Goal: Task Accomplishment & Management: Manage account settings

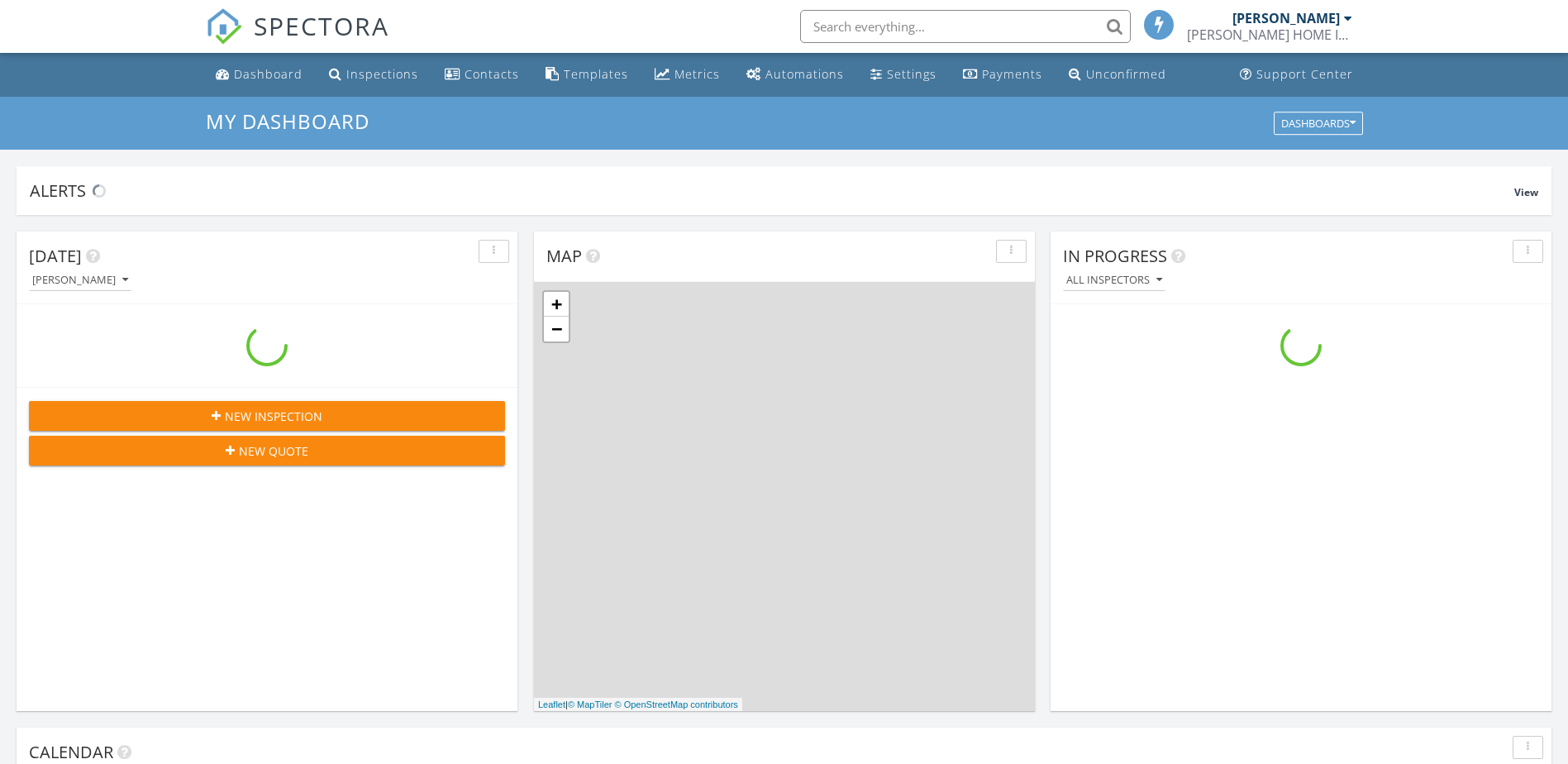
scroll to position [1530, 1594]
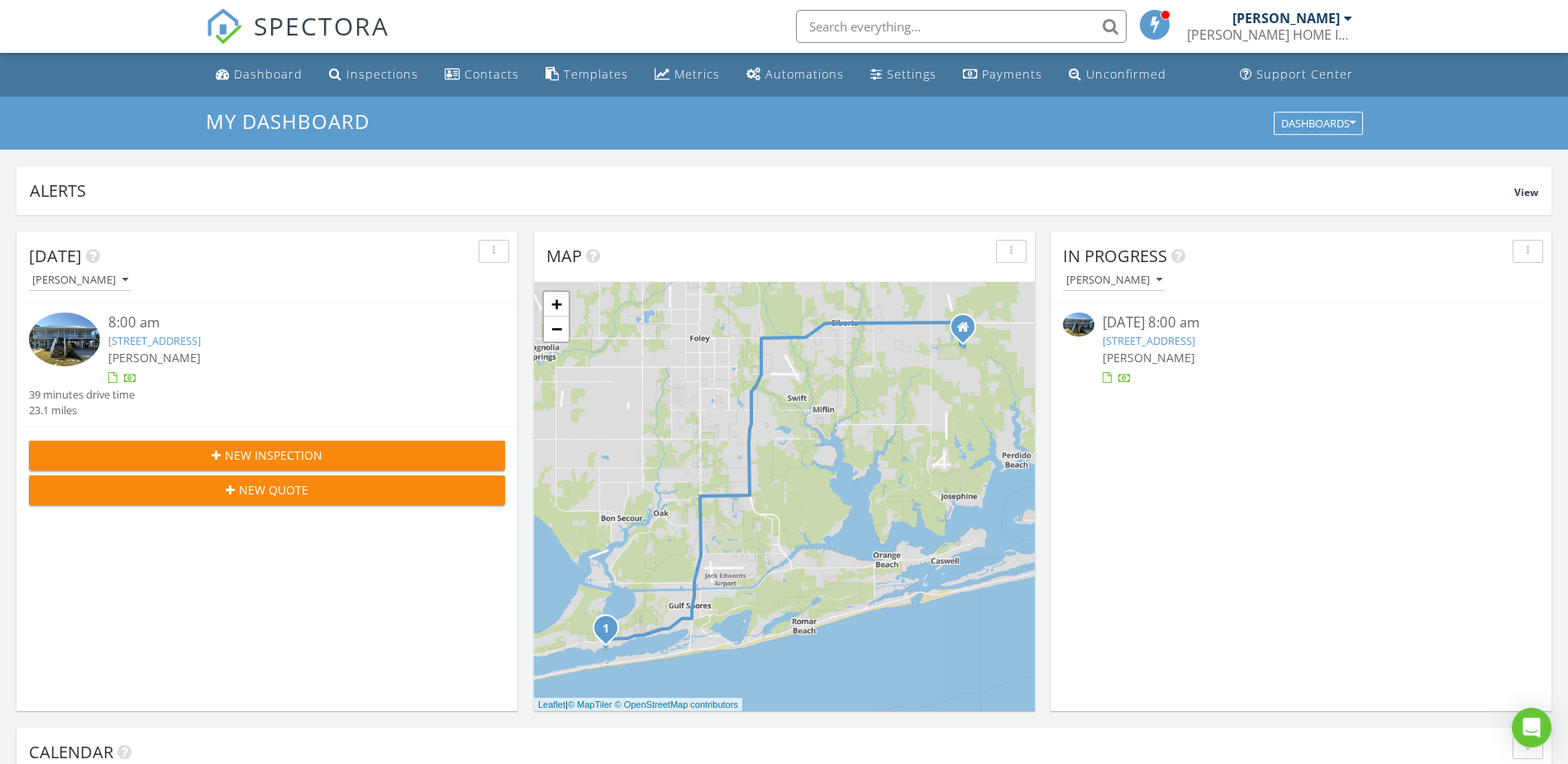
click at [71, 328] on img at bounding box center [64, 339] width 71 height 54
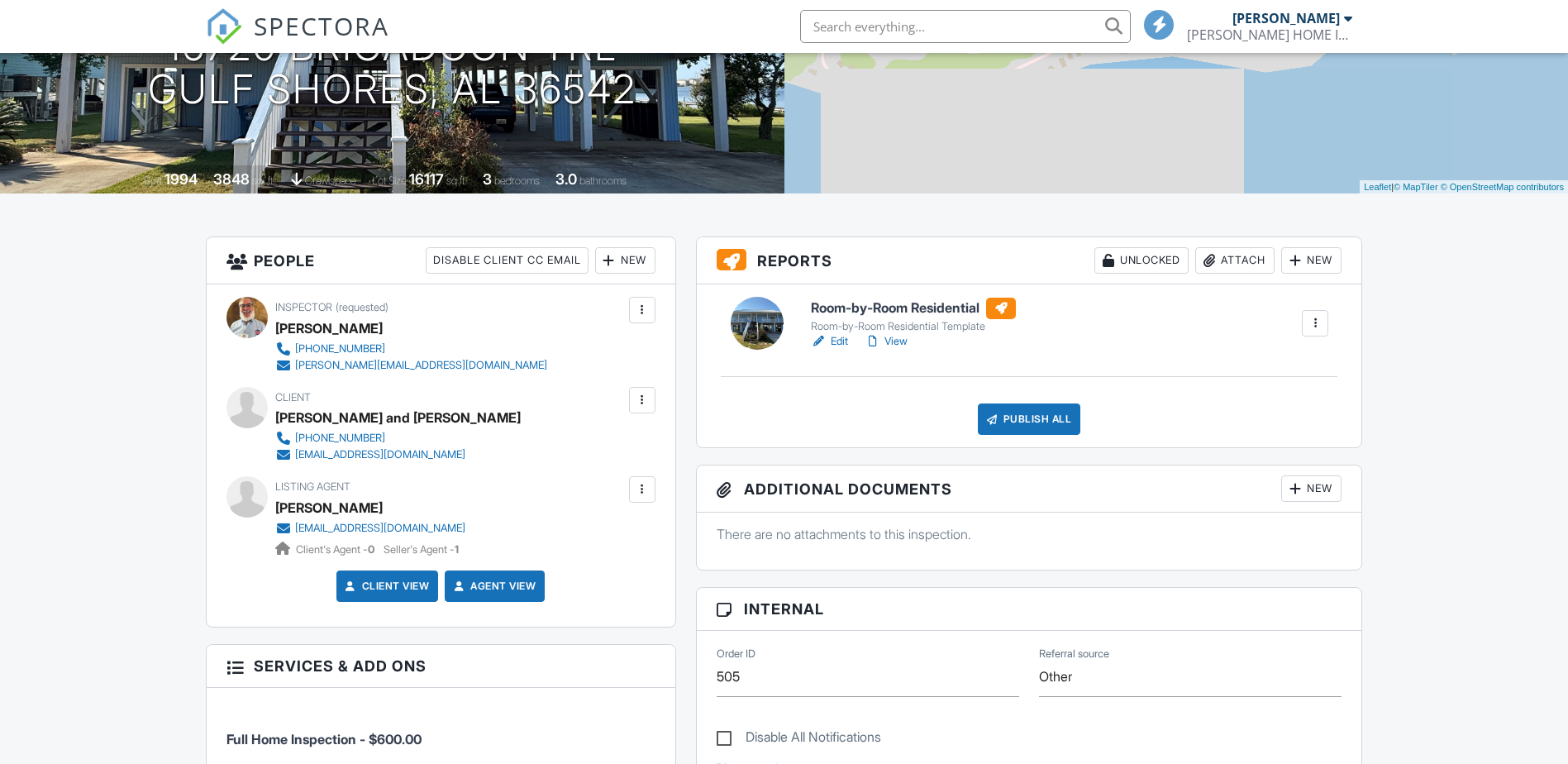
scroll to position [248, 0]
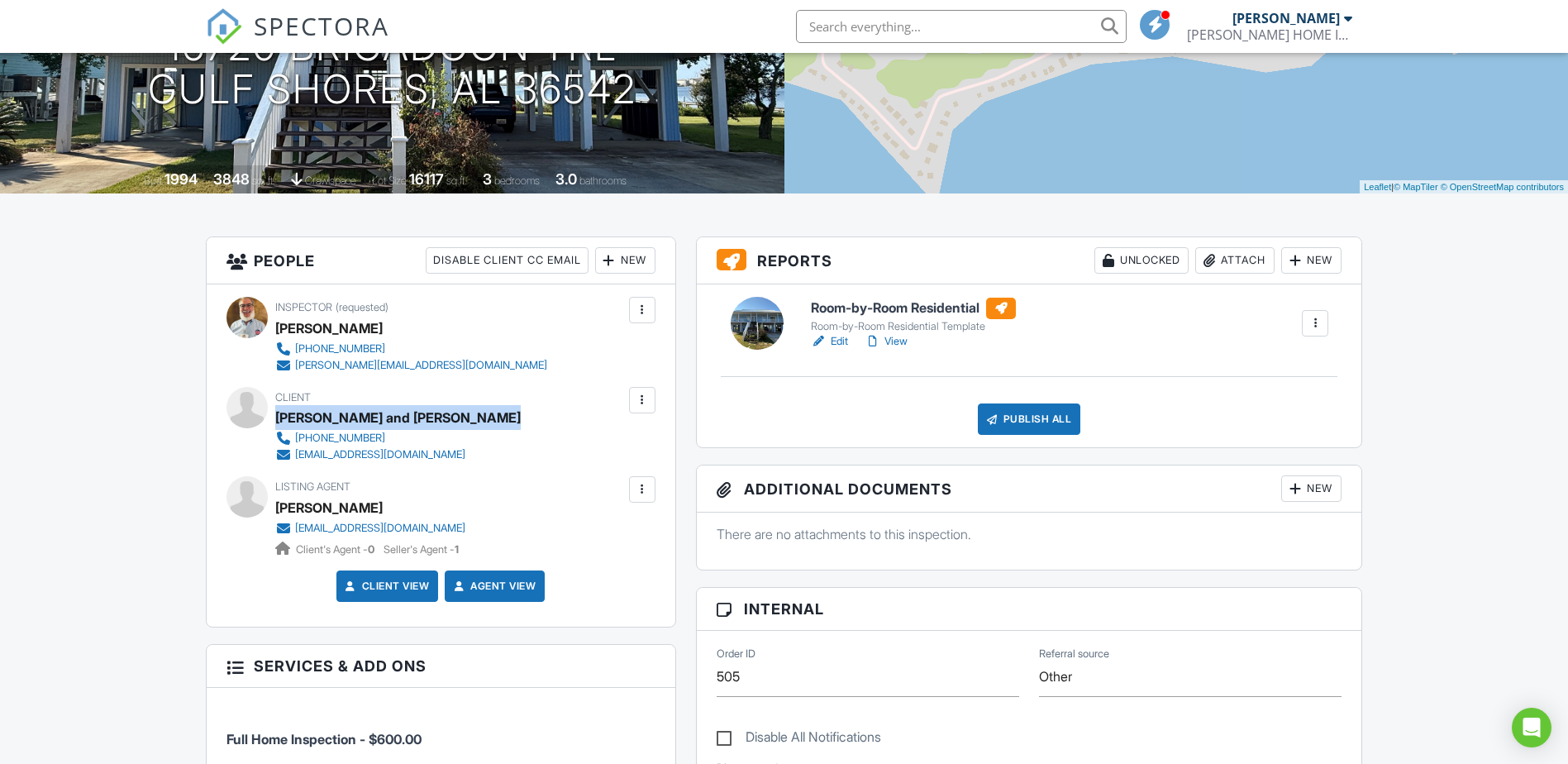
drag, startPoint x: 507, startPoint y: 419, endPoint x: 277, endPoint y: 423, distance: 230.0
click at [277, 424] on div "Client [PERSON_NAME] and [PERSON_NAME] [PHONE_NUMBER] [EMAIL_ADDRESS][DOMAIN_NA…" at bounding box center [430, 424] width 312 height 76
drag, startPoint x: 277, startPoint y: 423, endPoint x: 353, endPoint y: 419, distance: 76.1
click at [646, 486] on div at bounding box center [642, 489] width 17 height 17
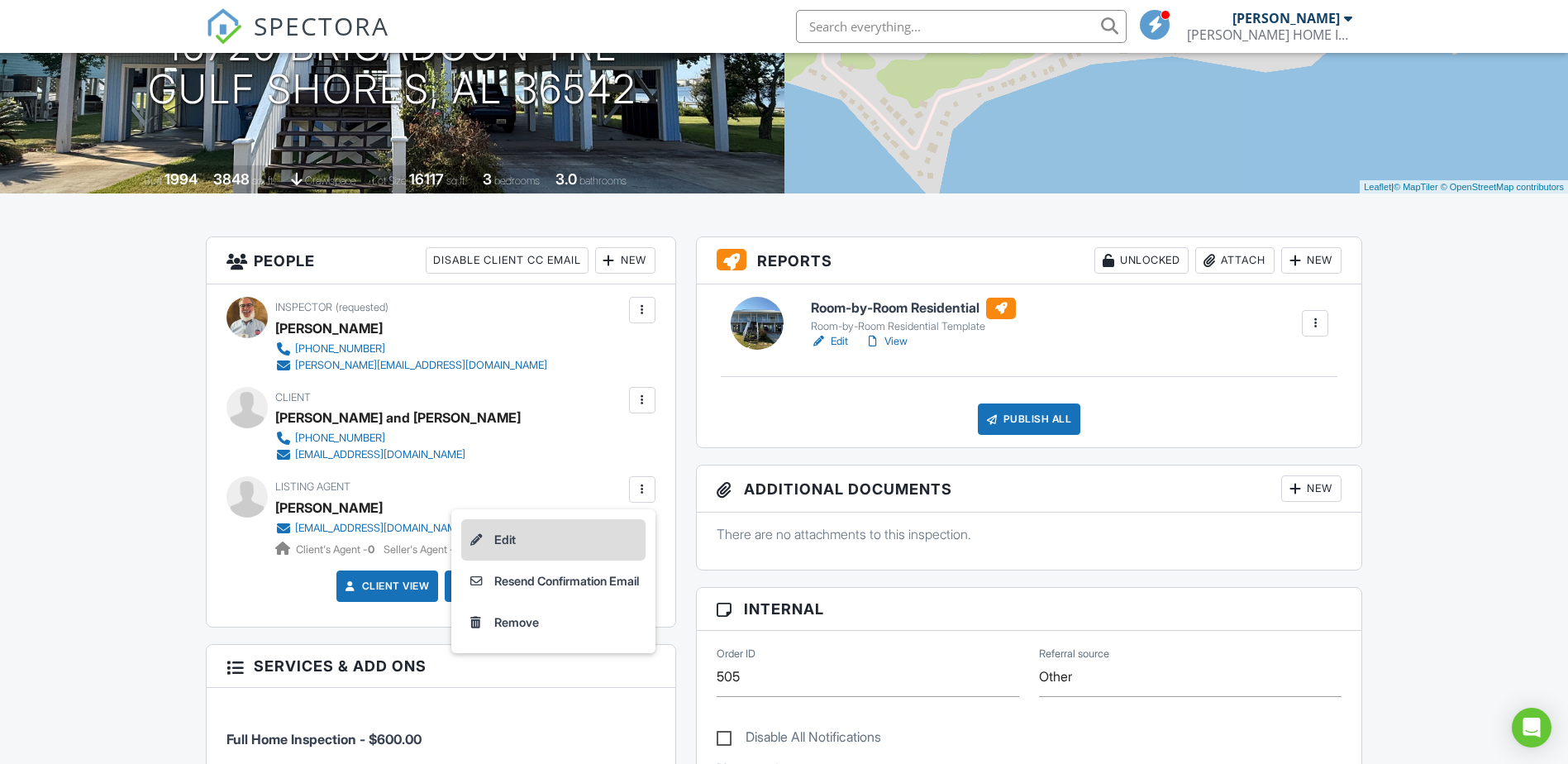
click at [495, 536] on li "Edit" at bounding box center [554, 539] width 184 height 41
